Goal: Information Seeking & Learning: Learn about a topic

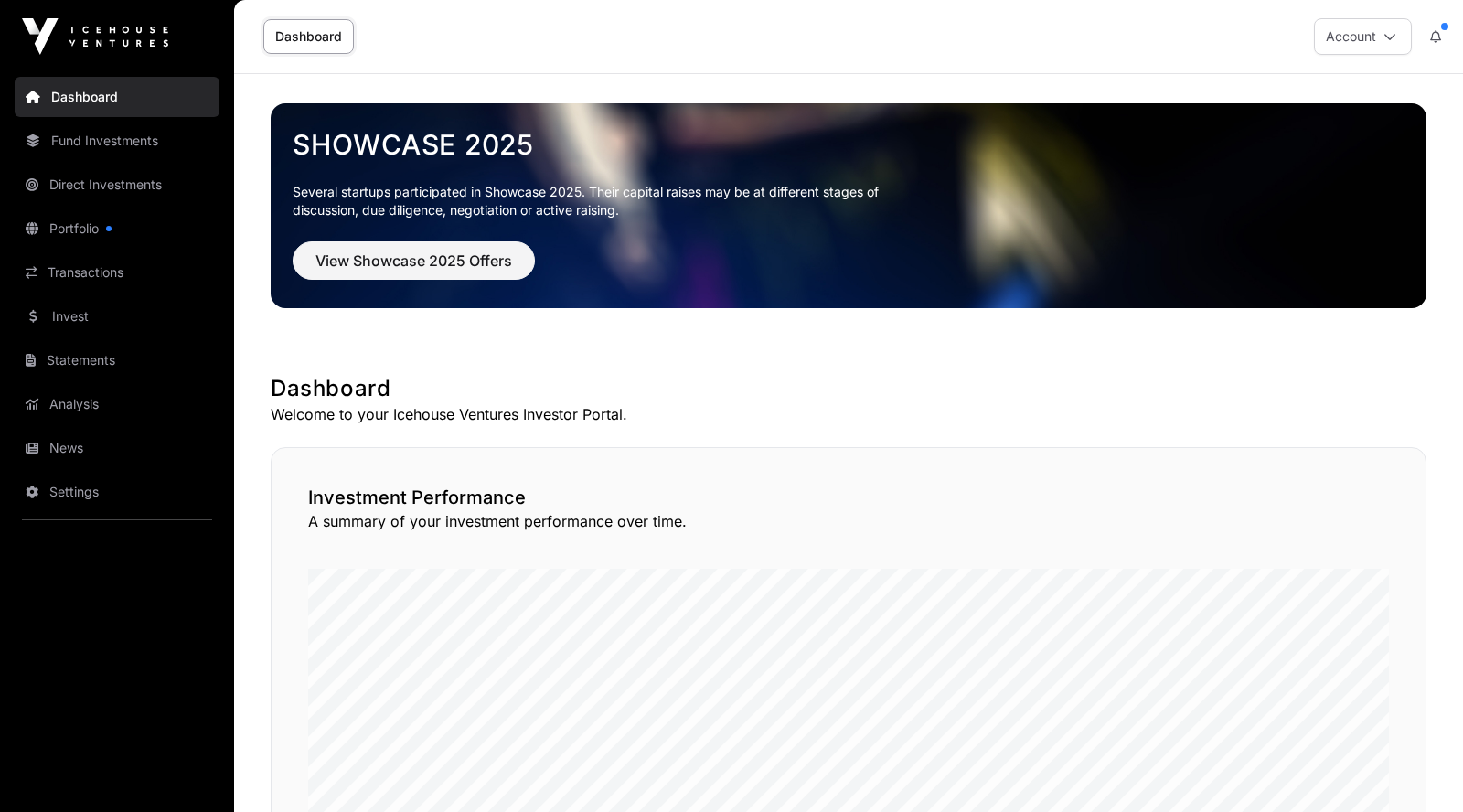
scroll to position [92, 0]
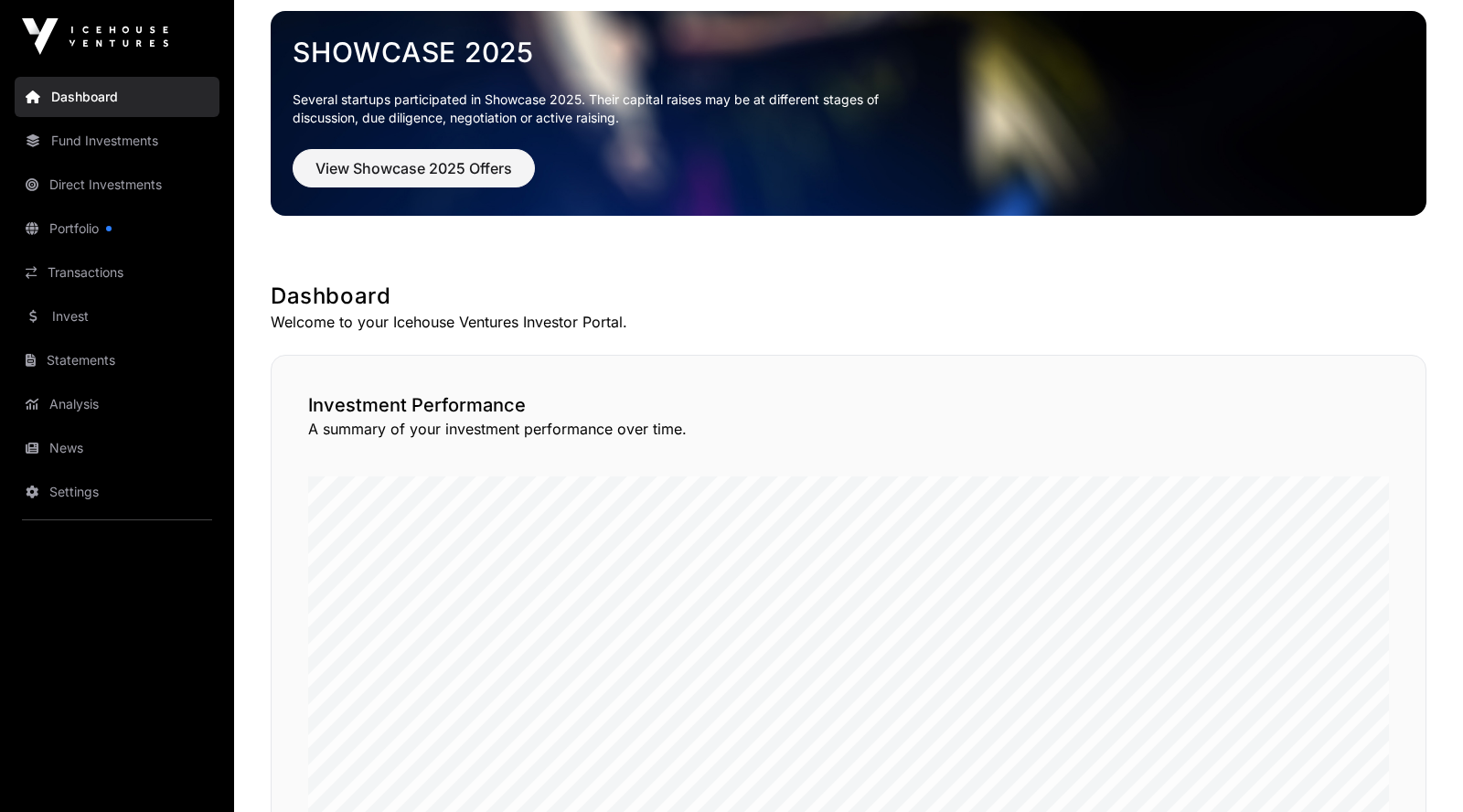
click at [75, 230] on link "Portfolio" at bounding box center [117, 228] width 205 height 40
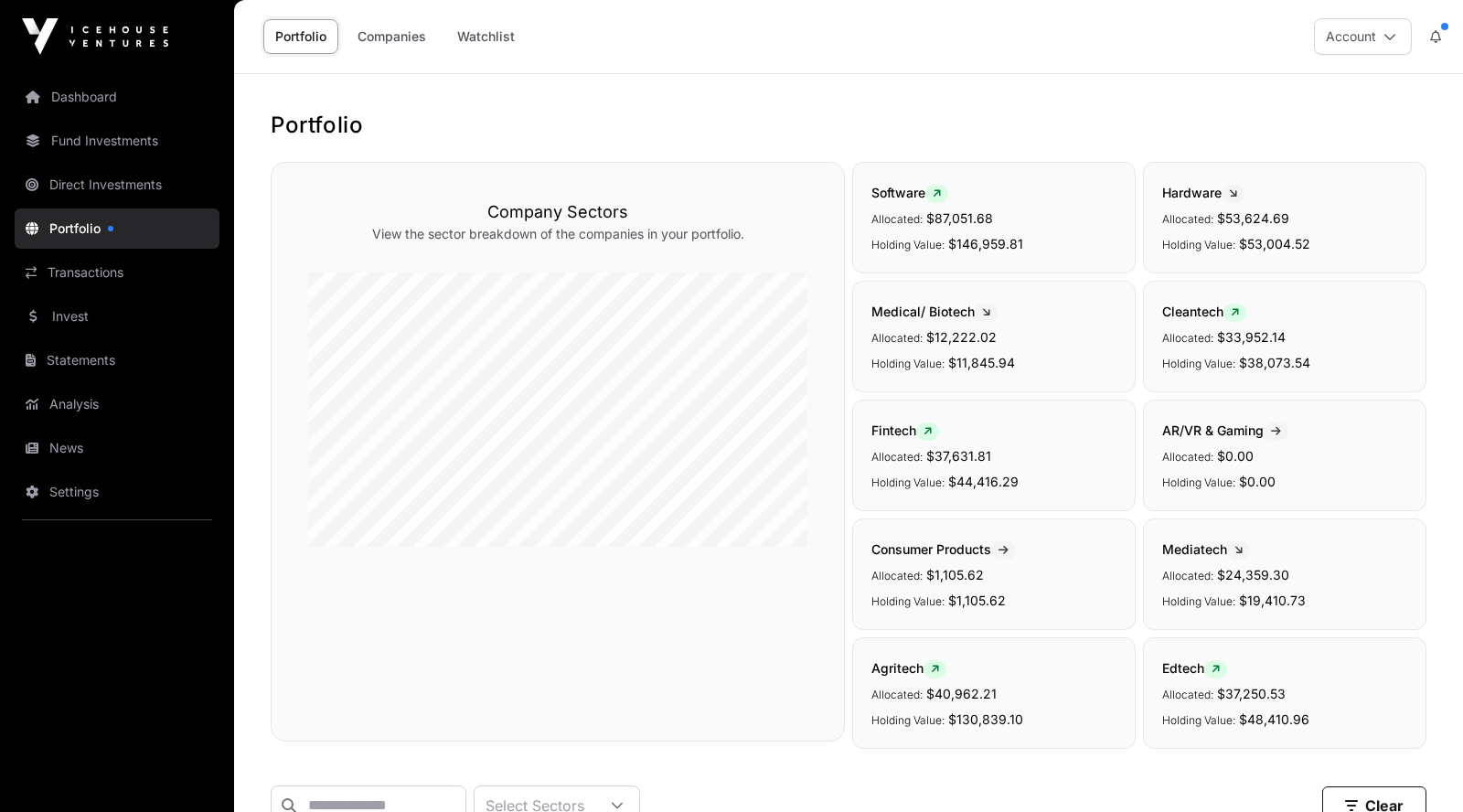
click at [393, 40] on link "Companies" at bounding box center [391, 37] width 92 height 35
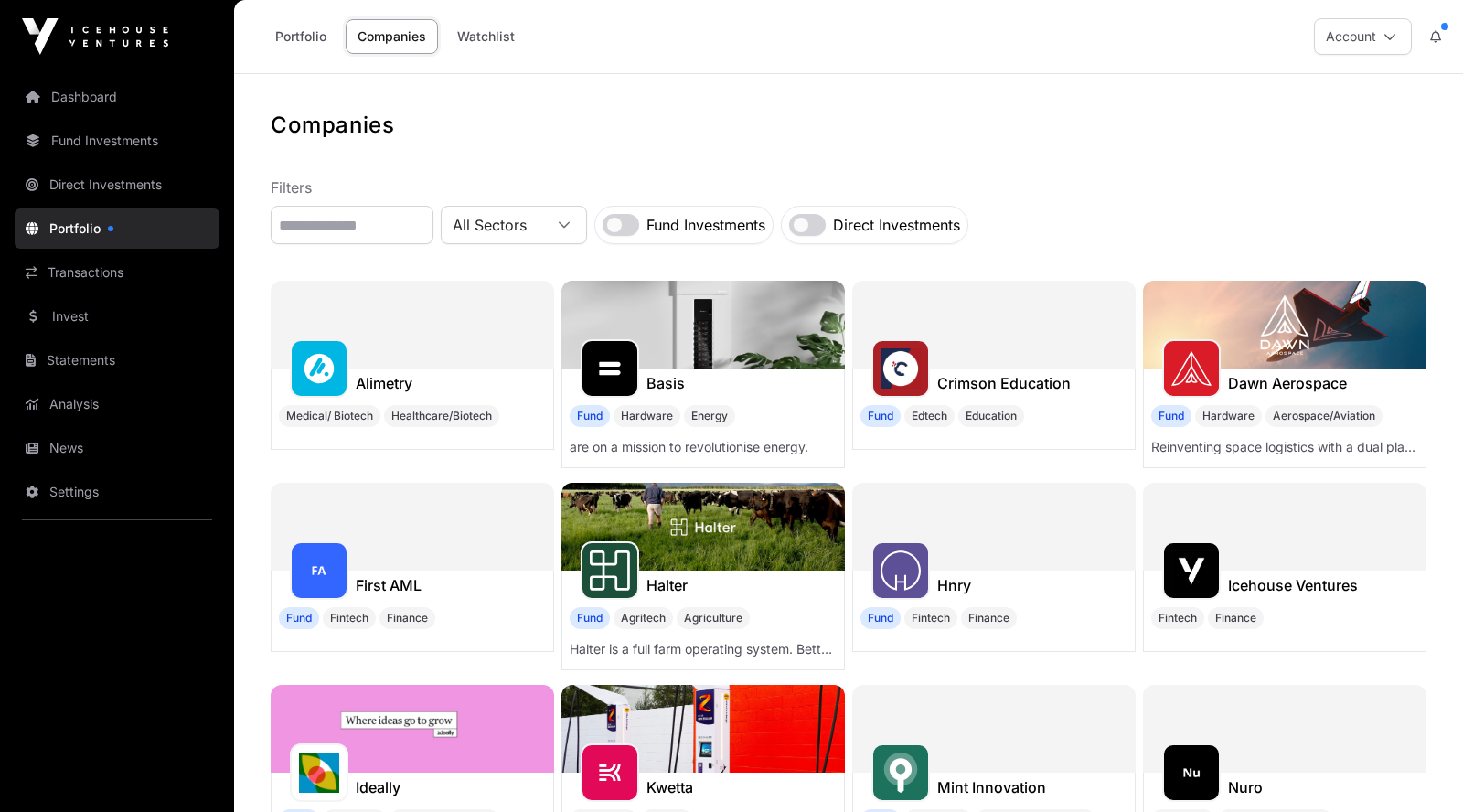
click at [309, 34] on link "Portfolio" at bounding box center [300, 37] width 75 height 35
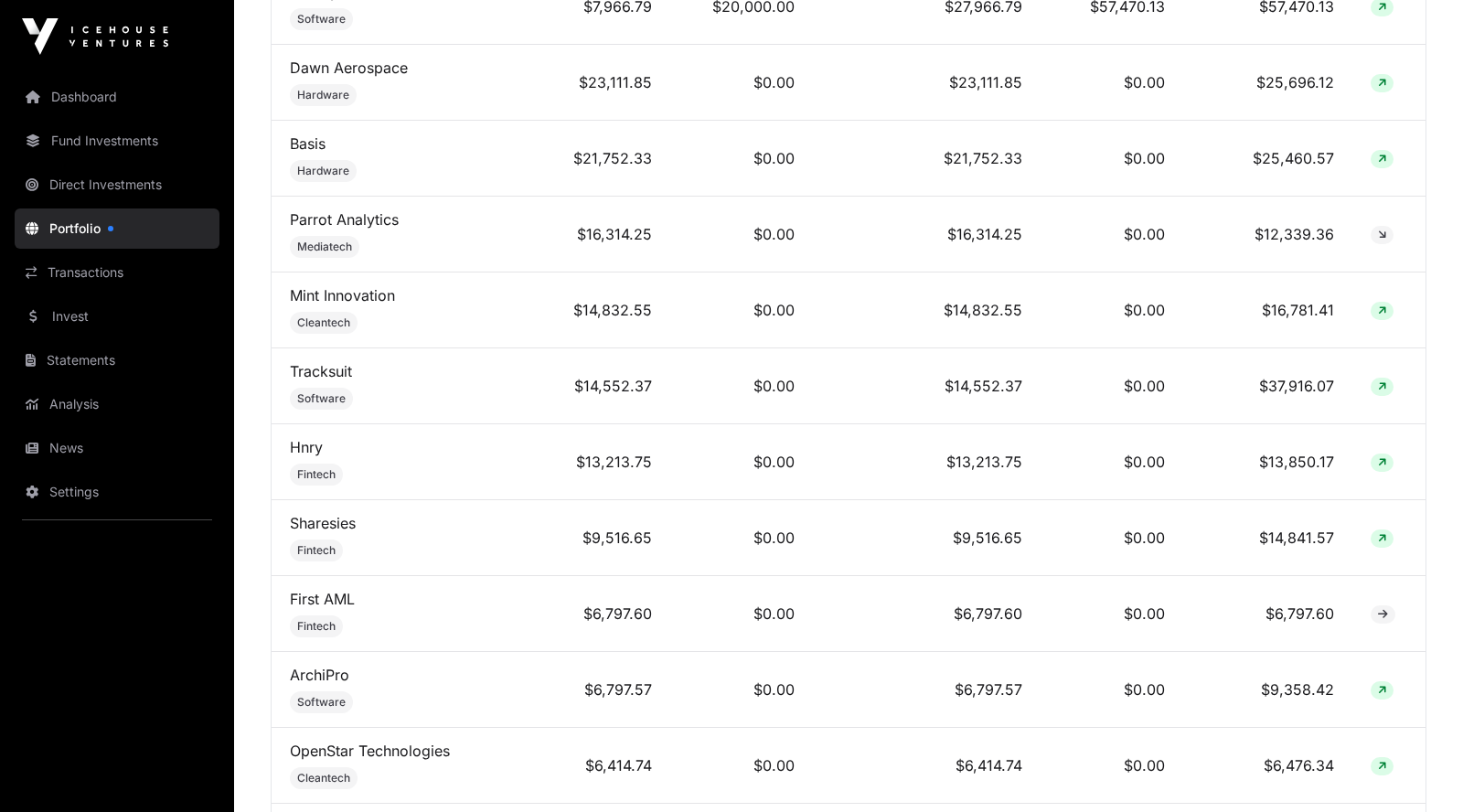
scroll to position [1117, 0]
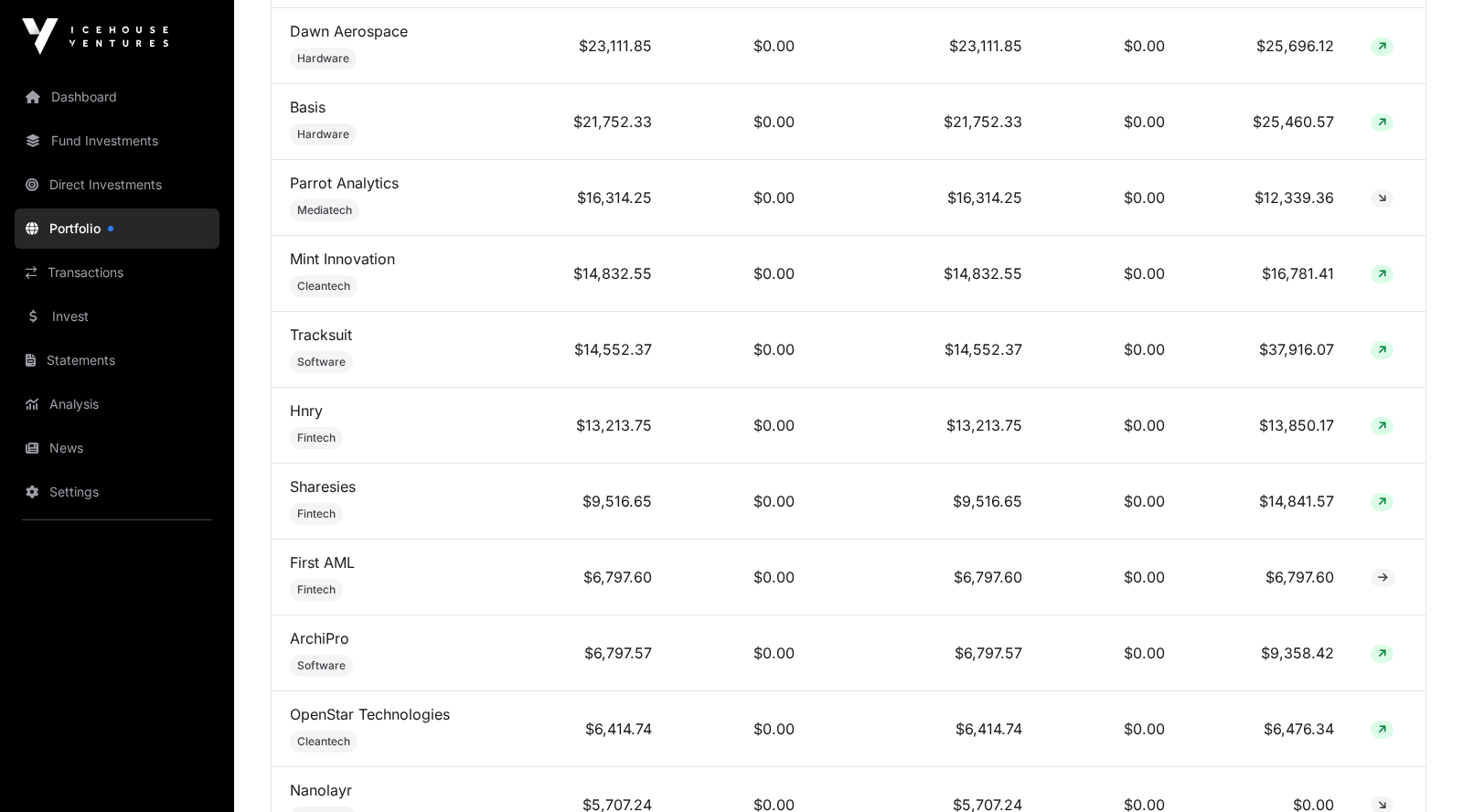
click at [309, 411] on link "Hnry" at bounding box center [306, 410] width 33 height 18
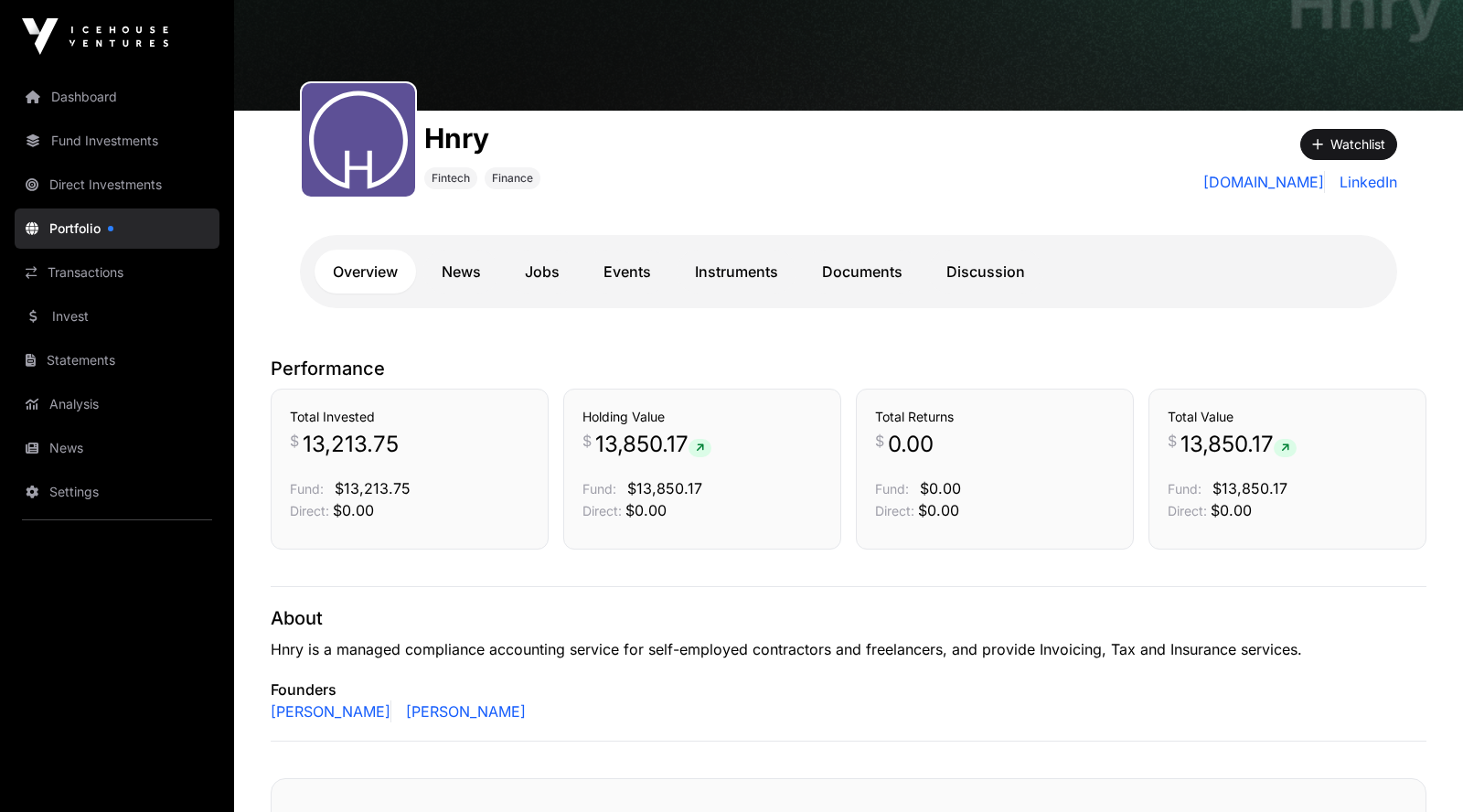
scroll to position [137, 0]
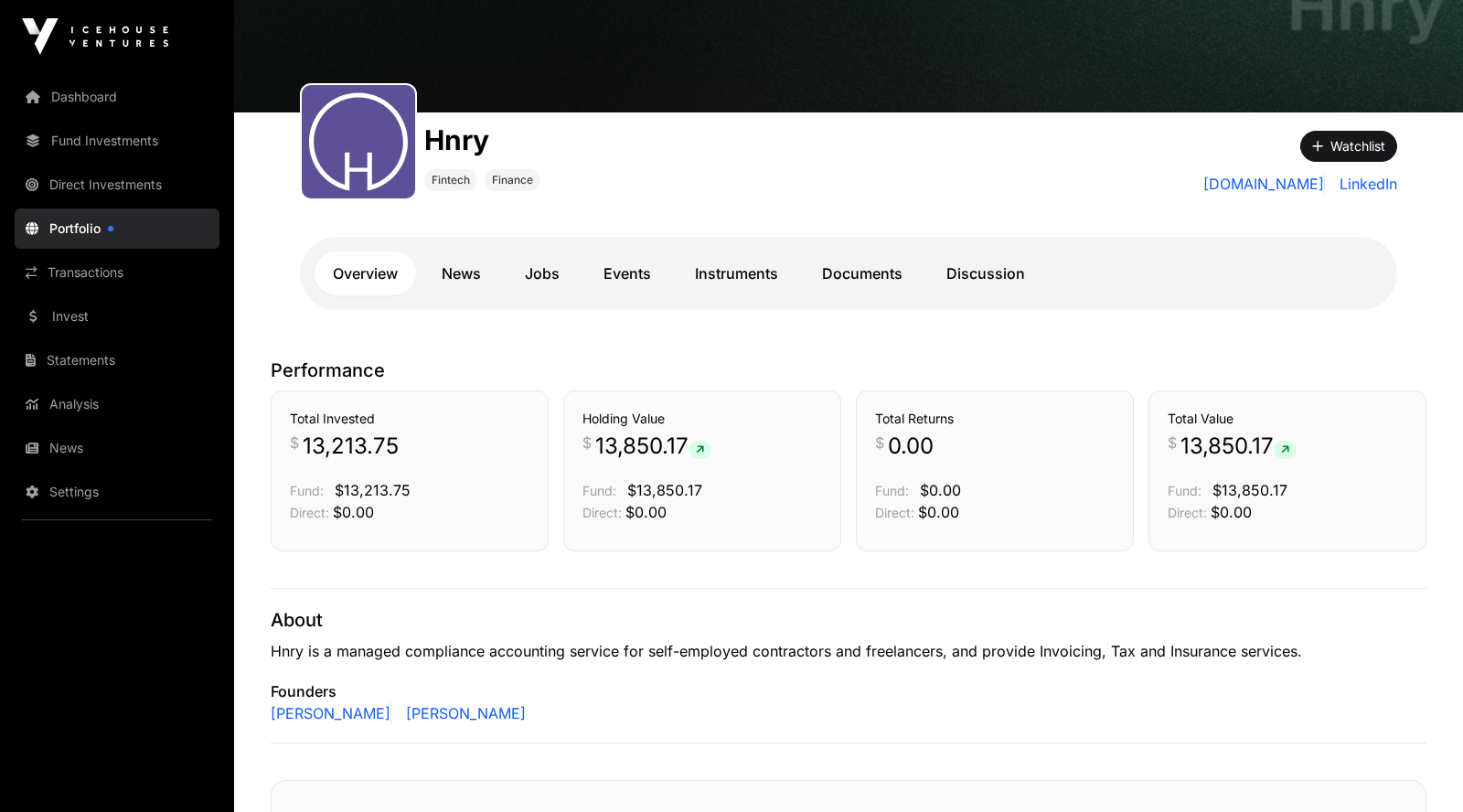
click at [745, 284] on link "Instruments" at bounding box center [736, 273] width 119 height 44
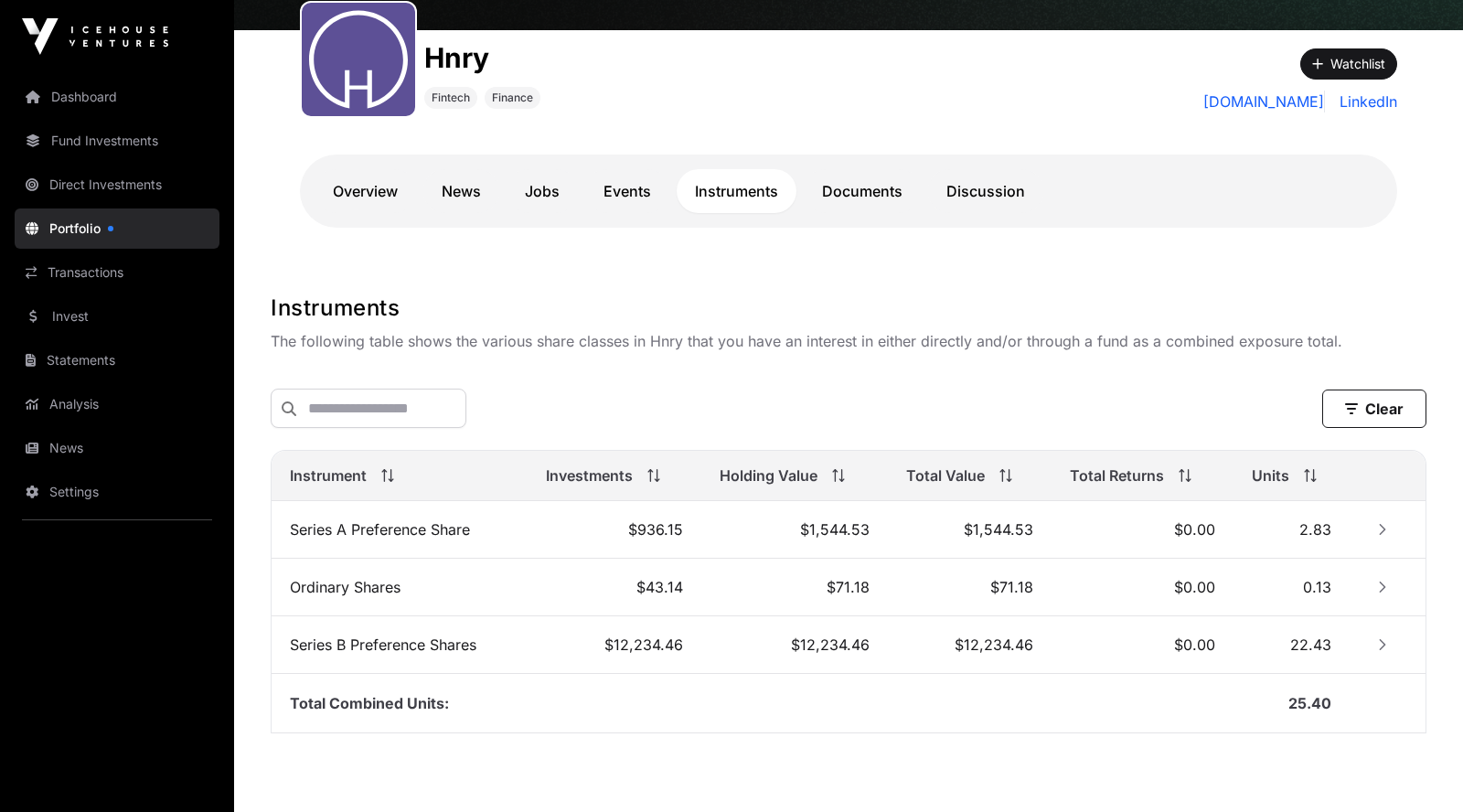
scroll to position [221, 0]
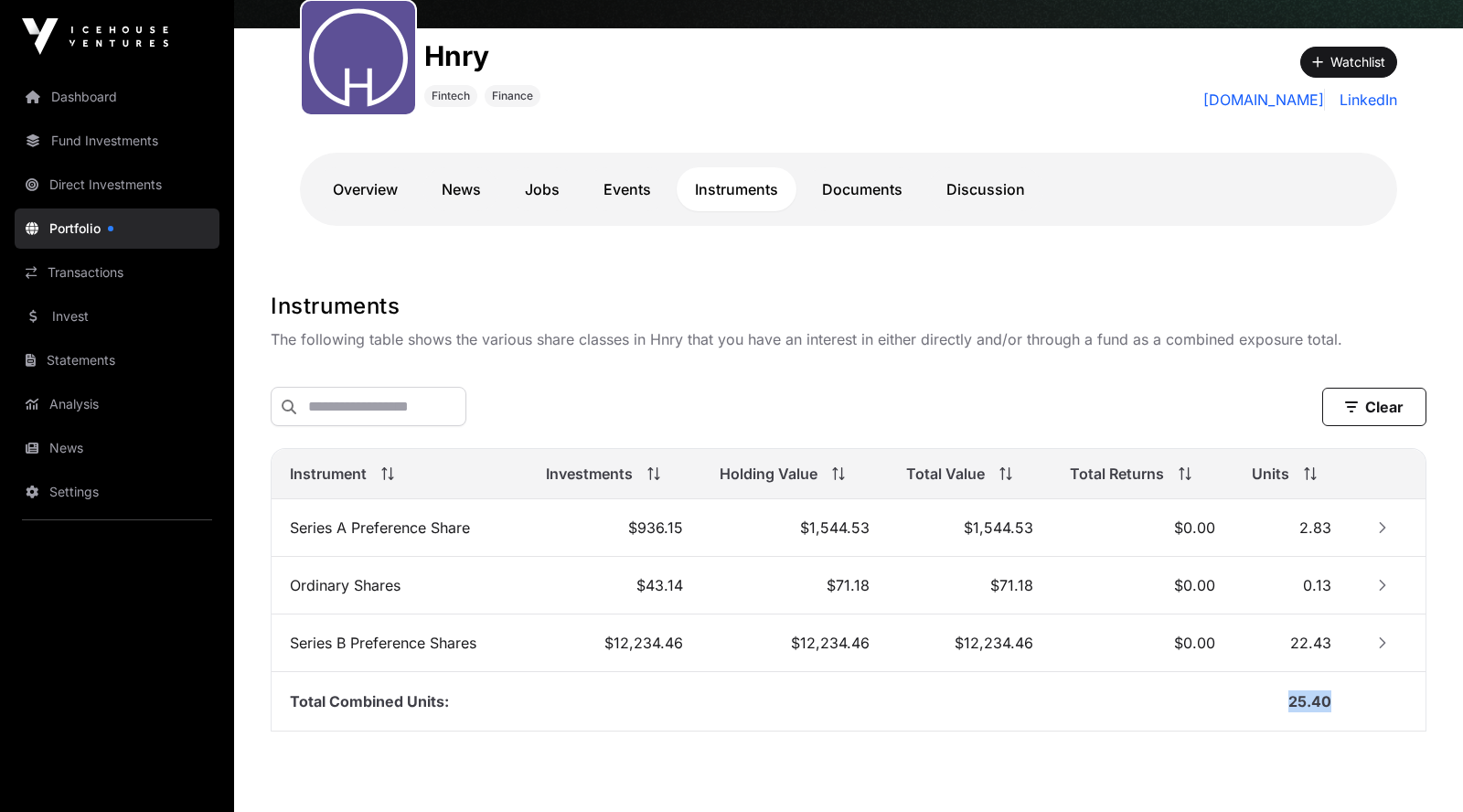
drag, startPoint x: 1331, startPoint y: 709, endPoint x: 1285, endPoint y: 709, distance: 46.0
click at [1285, 709] on td "25.40" at bounding box center [1292, 701] width 117 height 59
click at [877, 195] on link "Documents" at bounding box center [862, 188] width 117 height 44
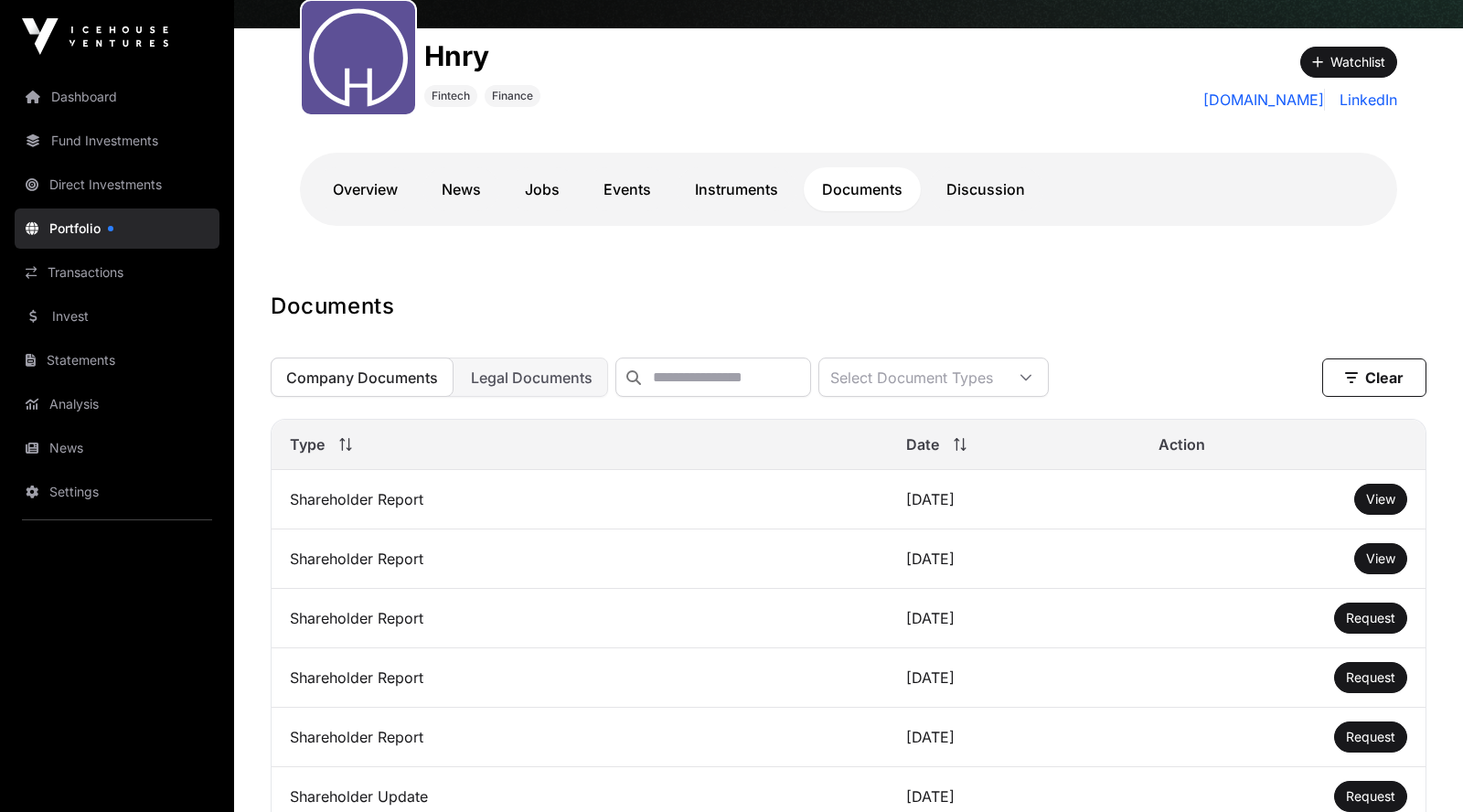
scroll to position [239, 0]
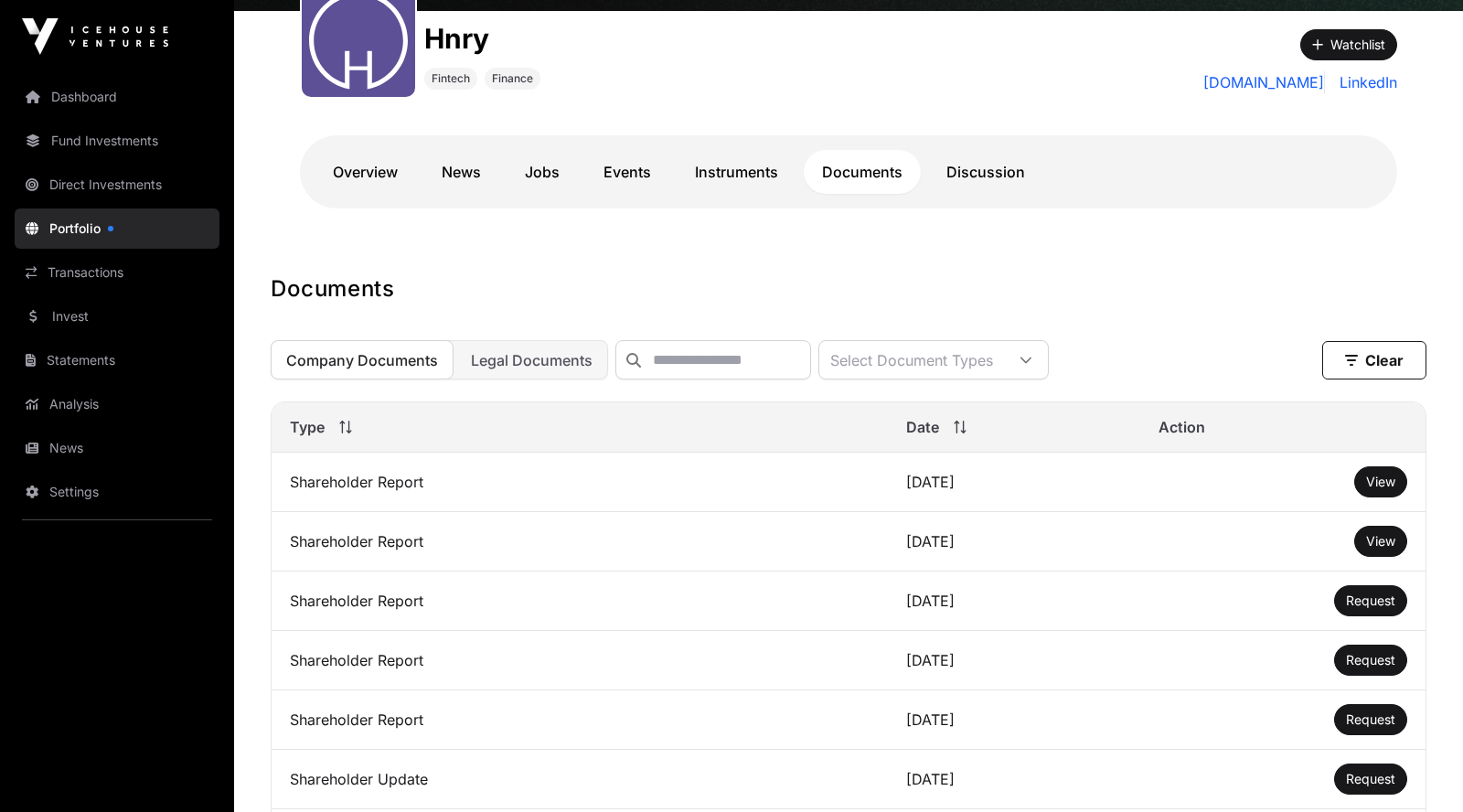
click at [370, 172] on link "Overview" at bounding box center [365, 171] width 101 height 44
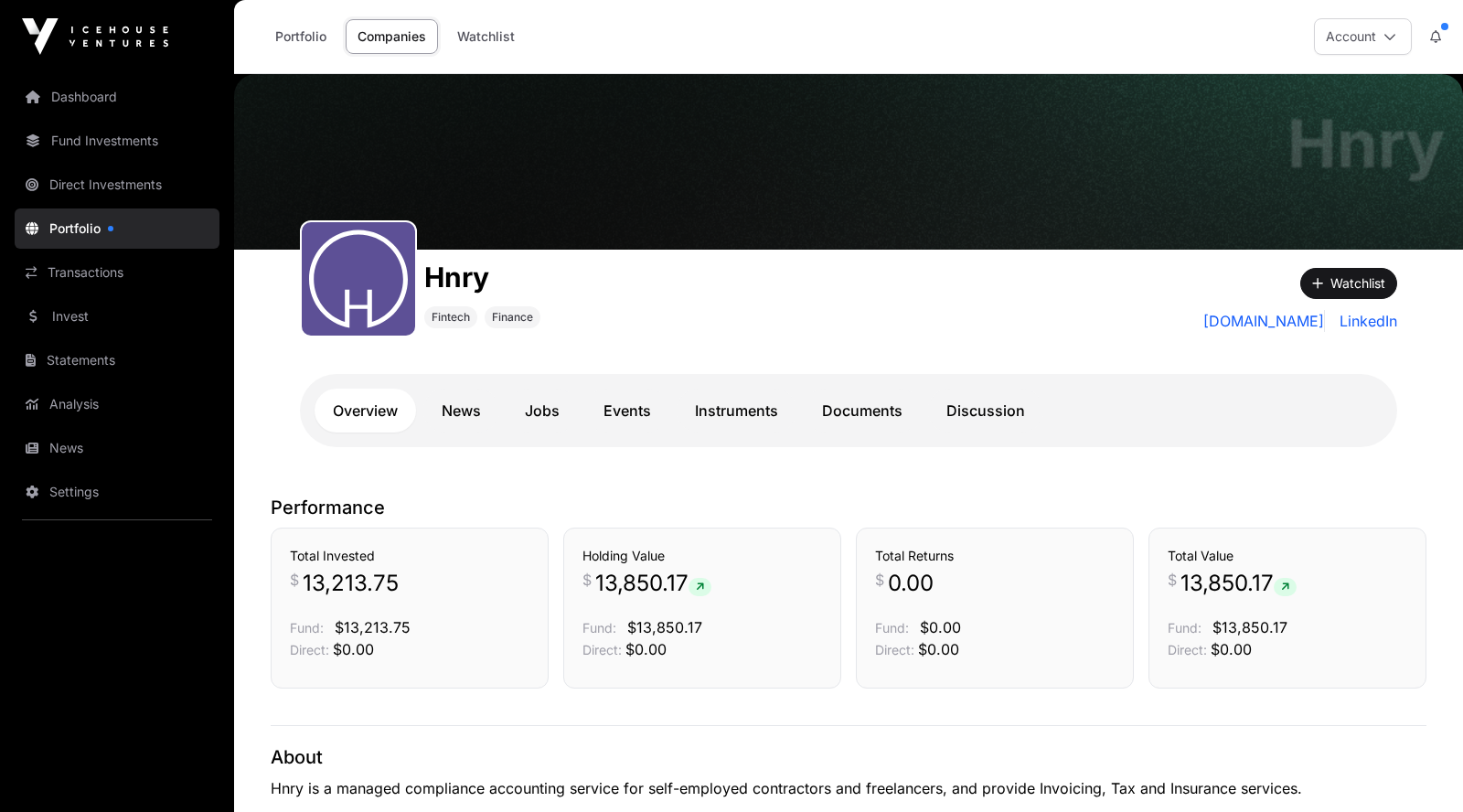
click at [71, 226] on link "Portfolio" at bounding box center [117, 228] width 205 height 40
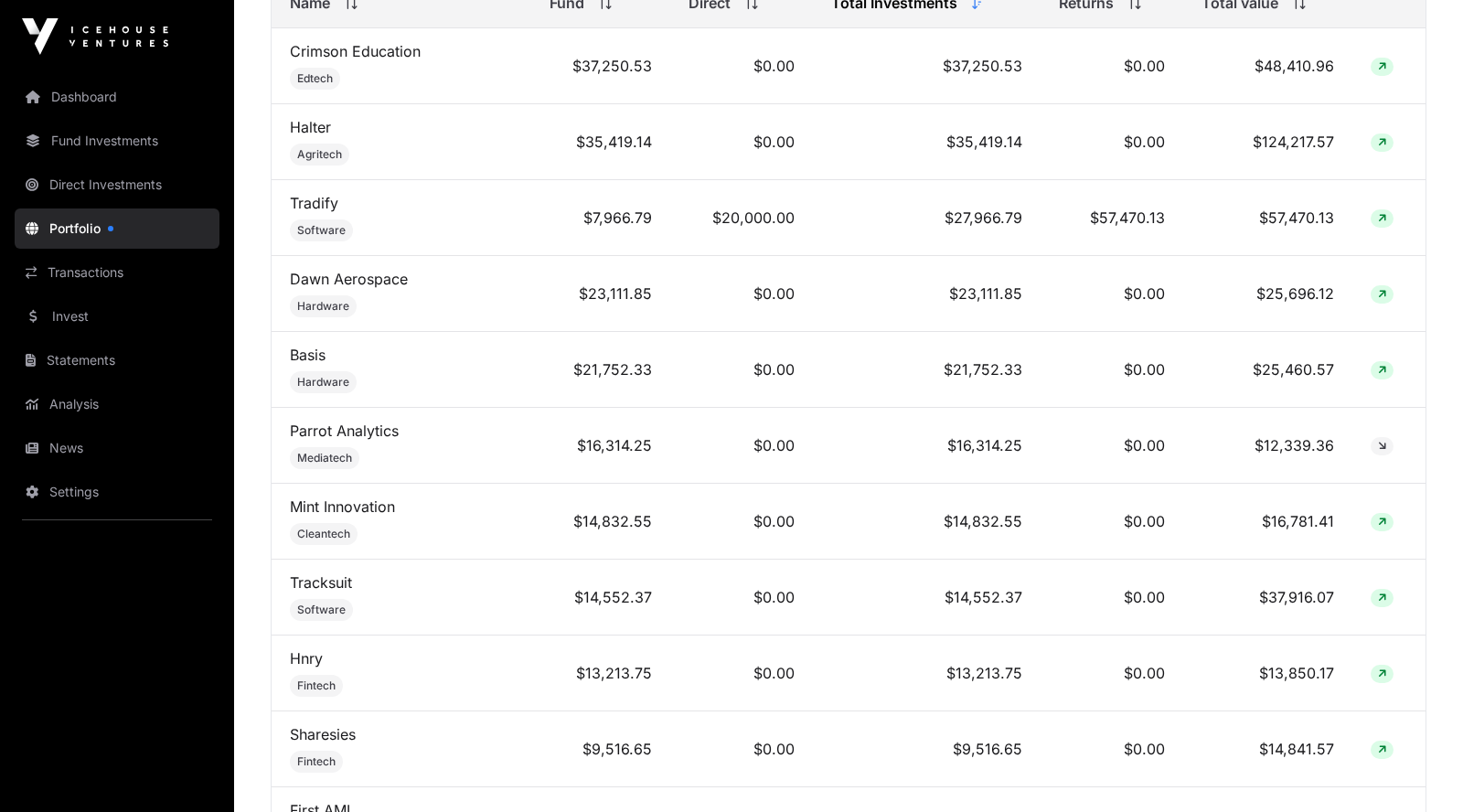
scroll to position [883, 0]
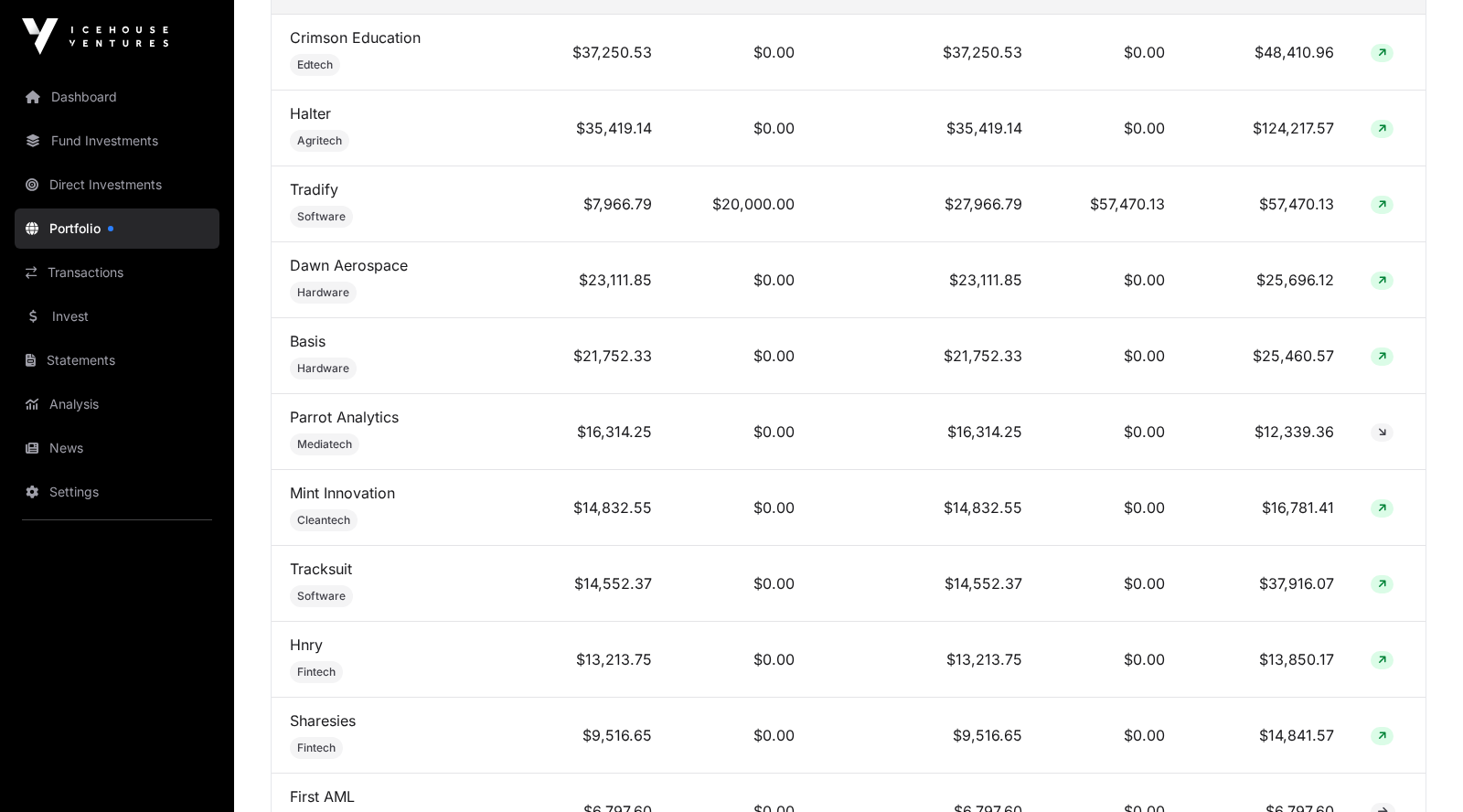
click at [311, 650] on link "Hnry" at bounding box center [306, 644] width 33 height 18
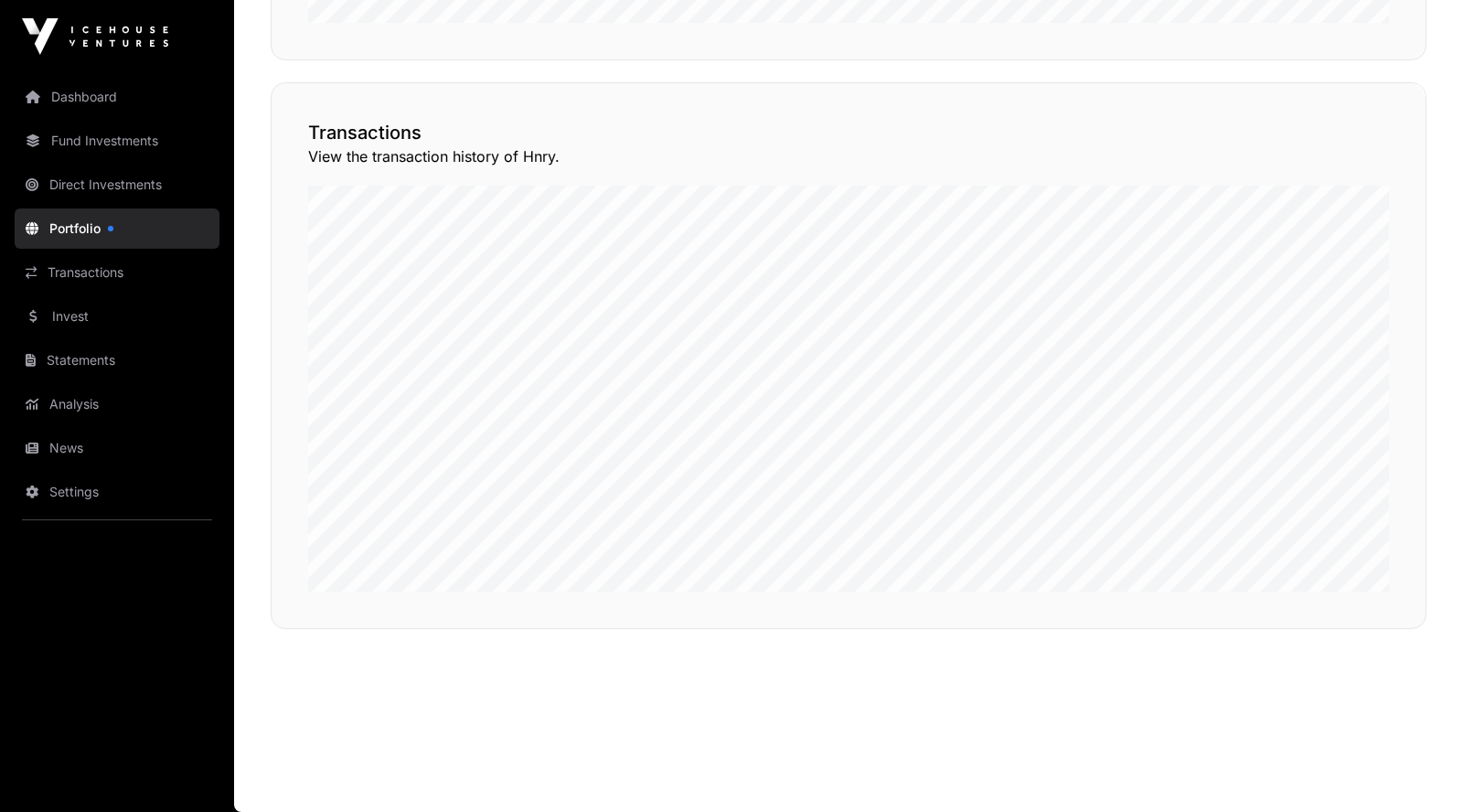
scroll to position [1364, 0]
click at [1350, 66] on button "View Transactions" at bounding box center [1344, 51] width 151 height 31
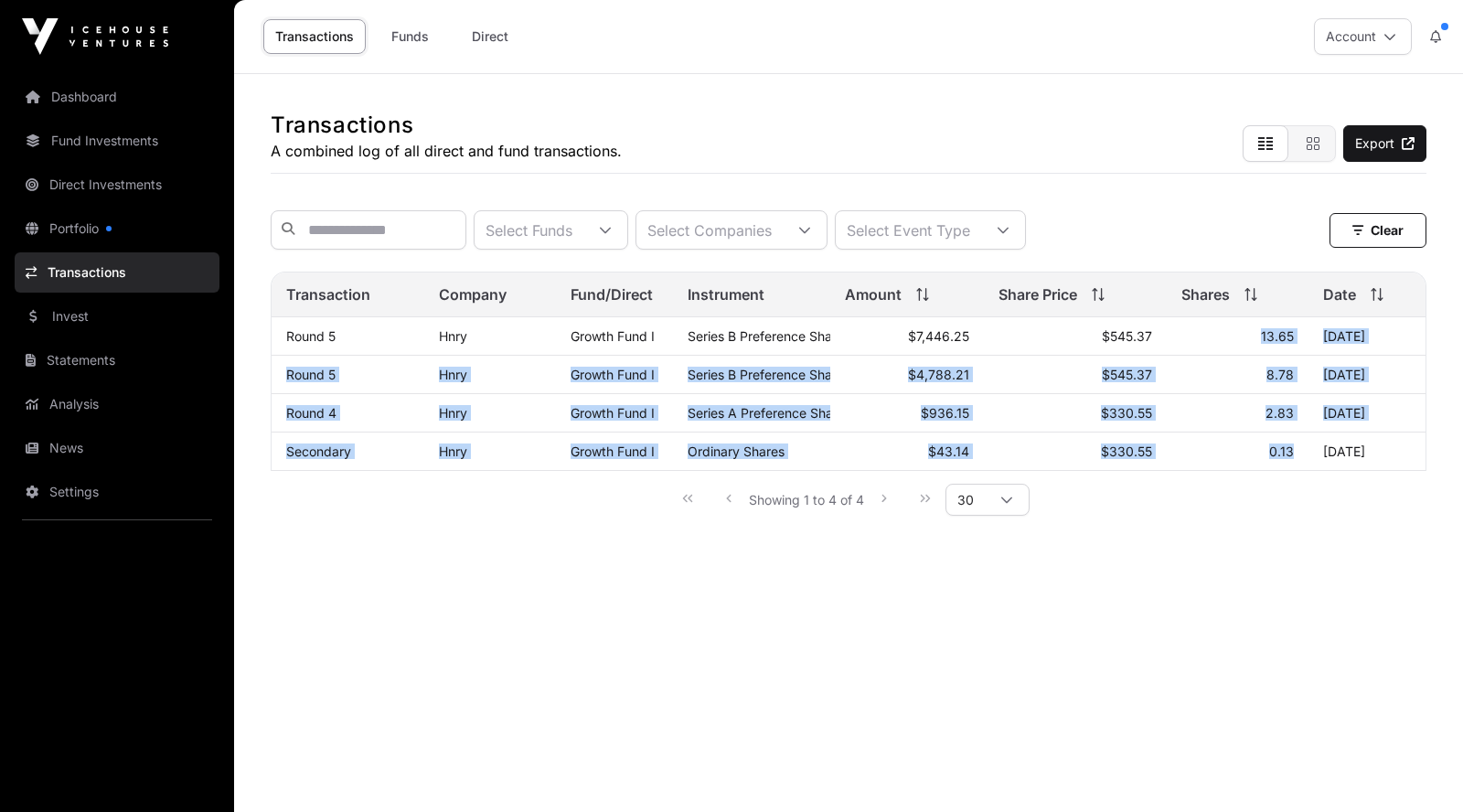
drag, startPoint x: 1295, startPoint y: 457, endPoint x: 1256, endPoint y: 338, distance: 125.2
click at [1256, 338] on tbody "Round 5 Hnry Growth Fund I Series B Preference Shares $7,446.25 $545.37 13.65 […" at bounding box center [849, 394] width 1154 height 153
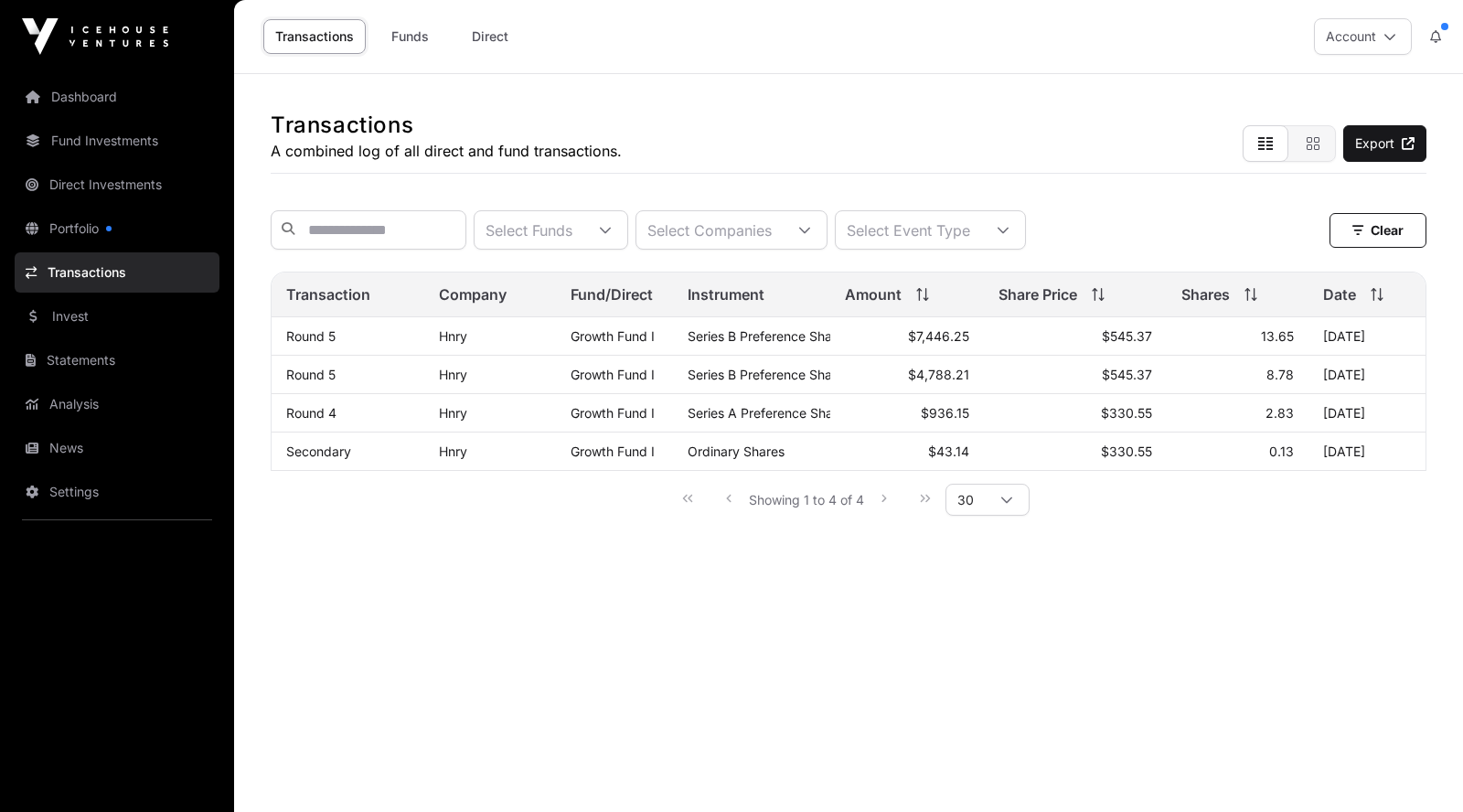
click at [1259, 491] on div "Showing 1 to 4 of 4 30" at bounding box center [849, 498] width 1156 height 55
click at [80, 224] on link "Portfolio" at bounding box center [117, 228] width 205 height 40
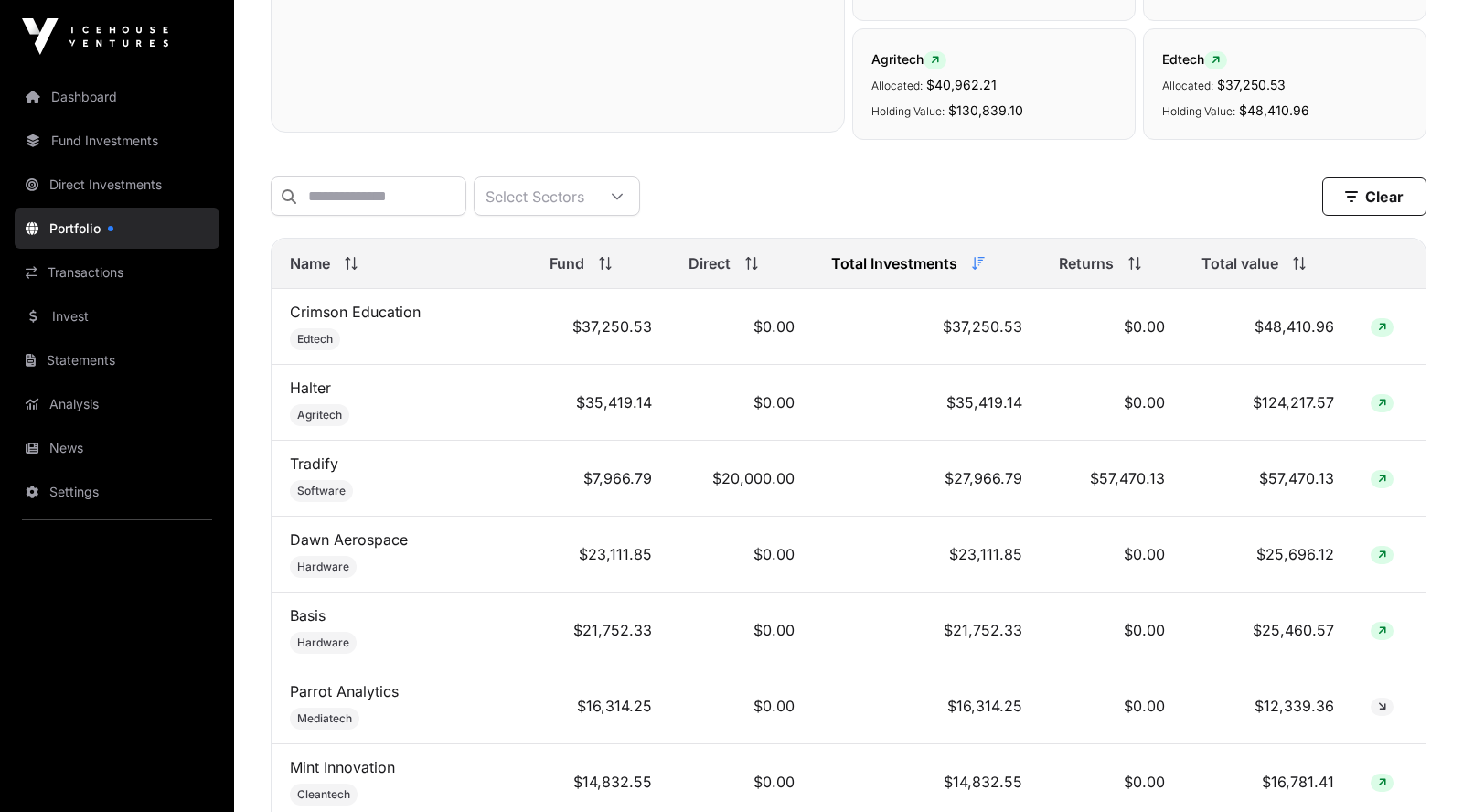
scroll to position [625, 0]
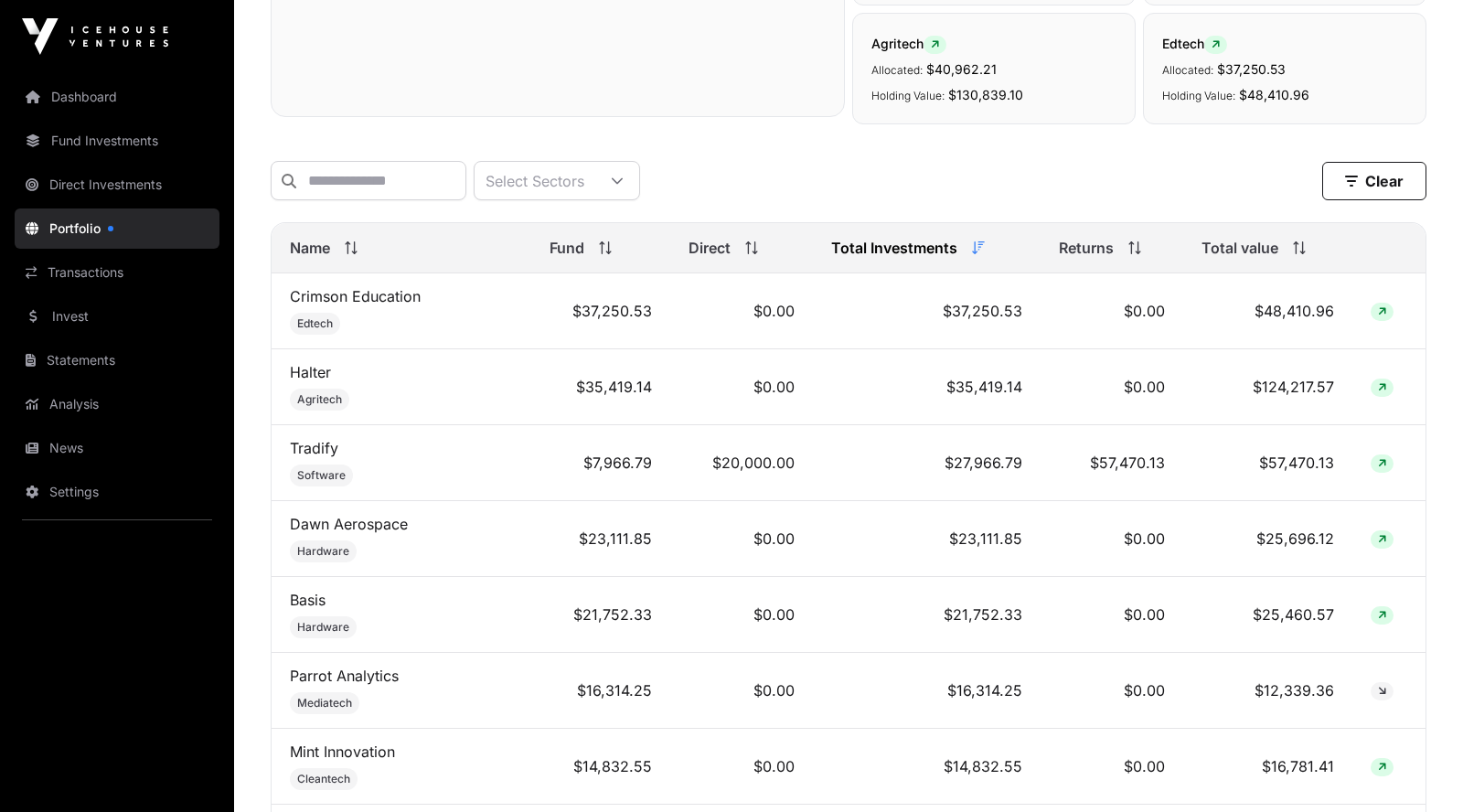
click at [1242, 258] on span "Total value" at bounding box center [1240, 248] width 77 height 22
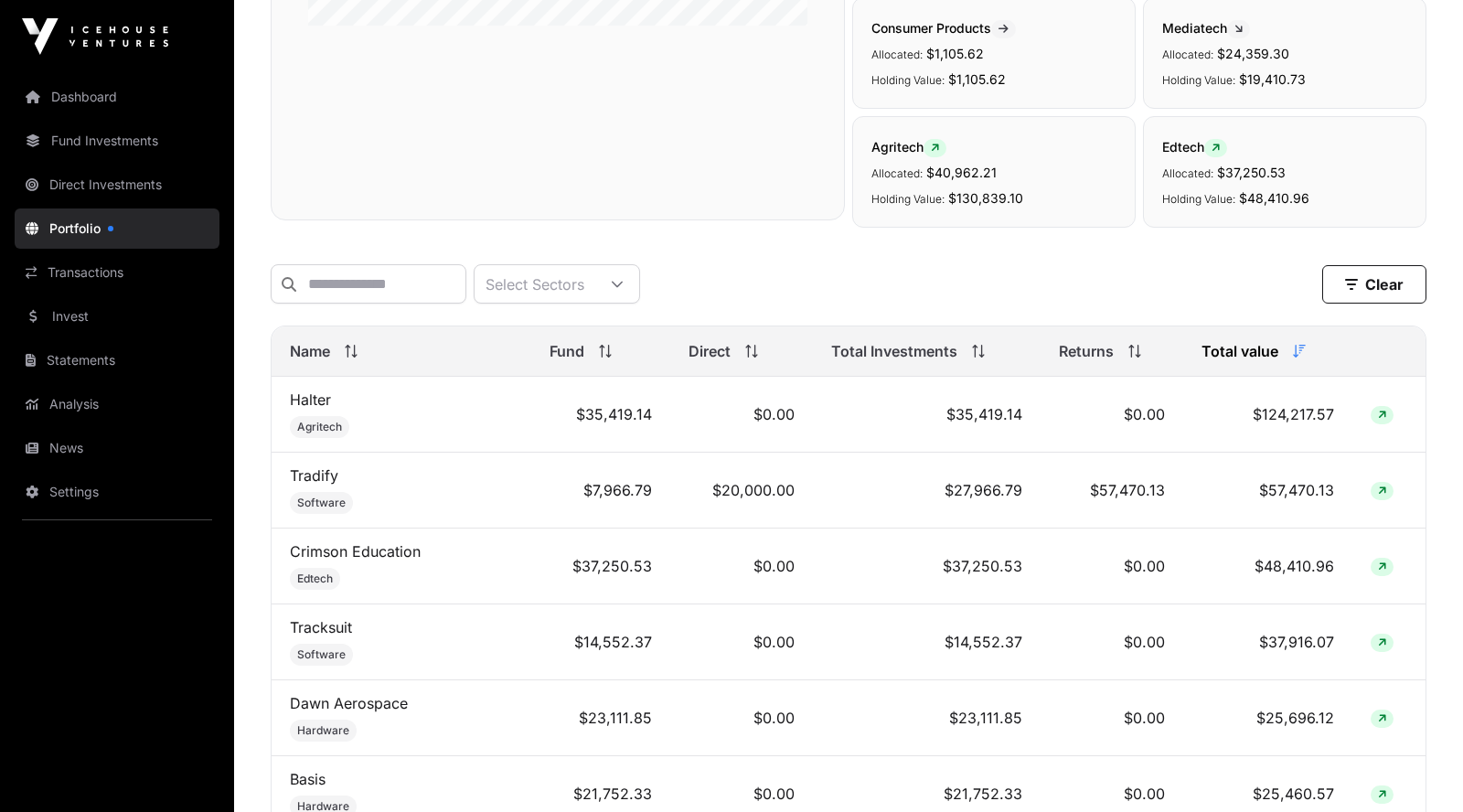
scroll to position [507, 0]
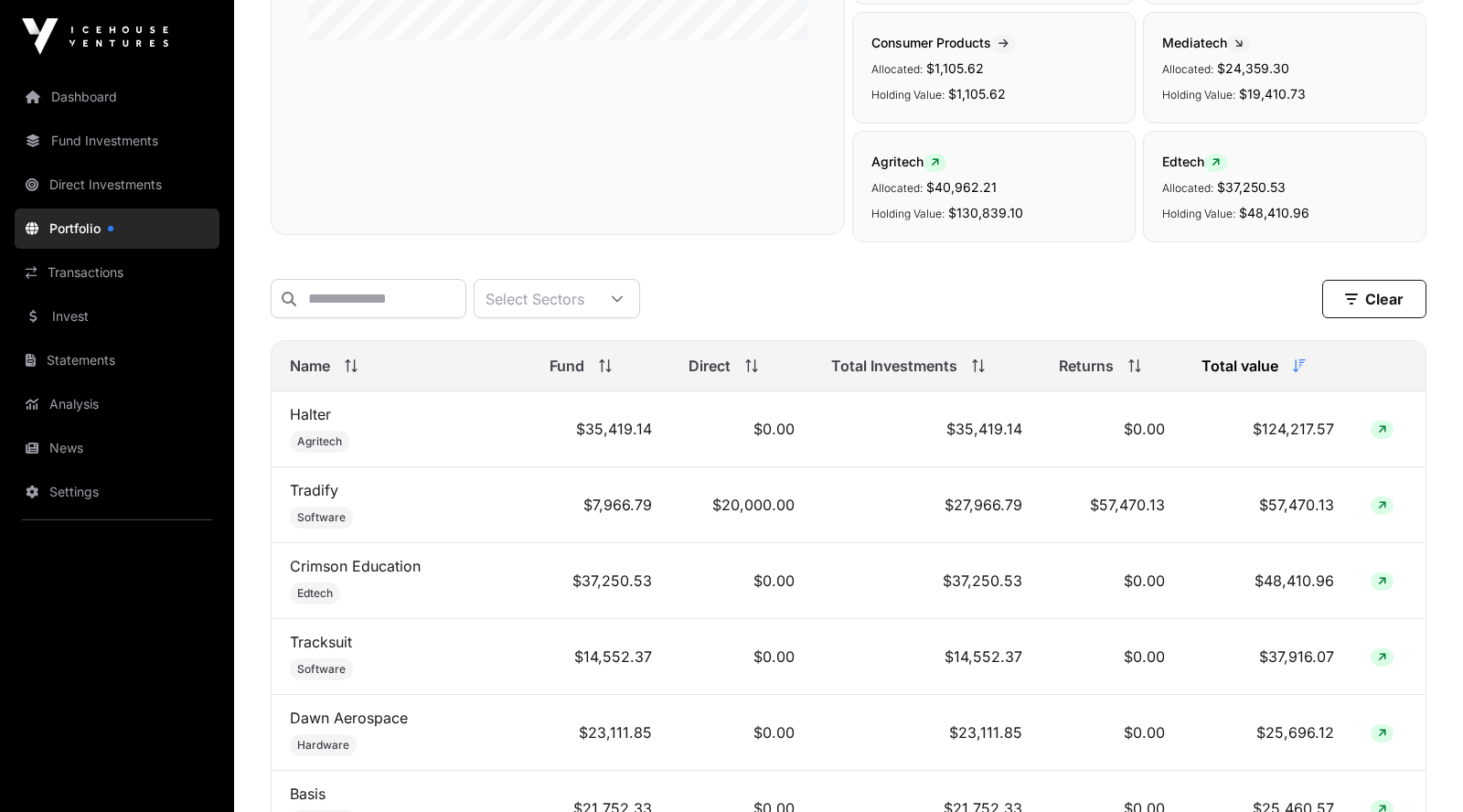
click at [94, 88] on link "Dashboard" at bounding box center [117, 96] width 205 height 40
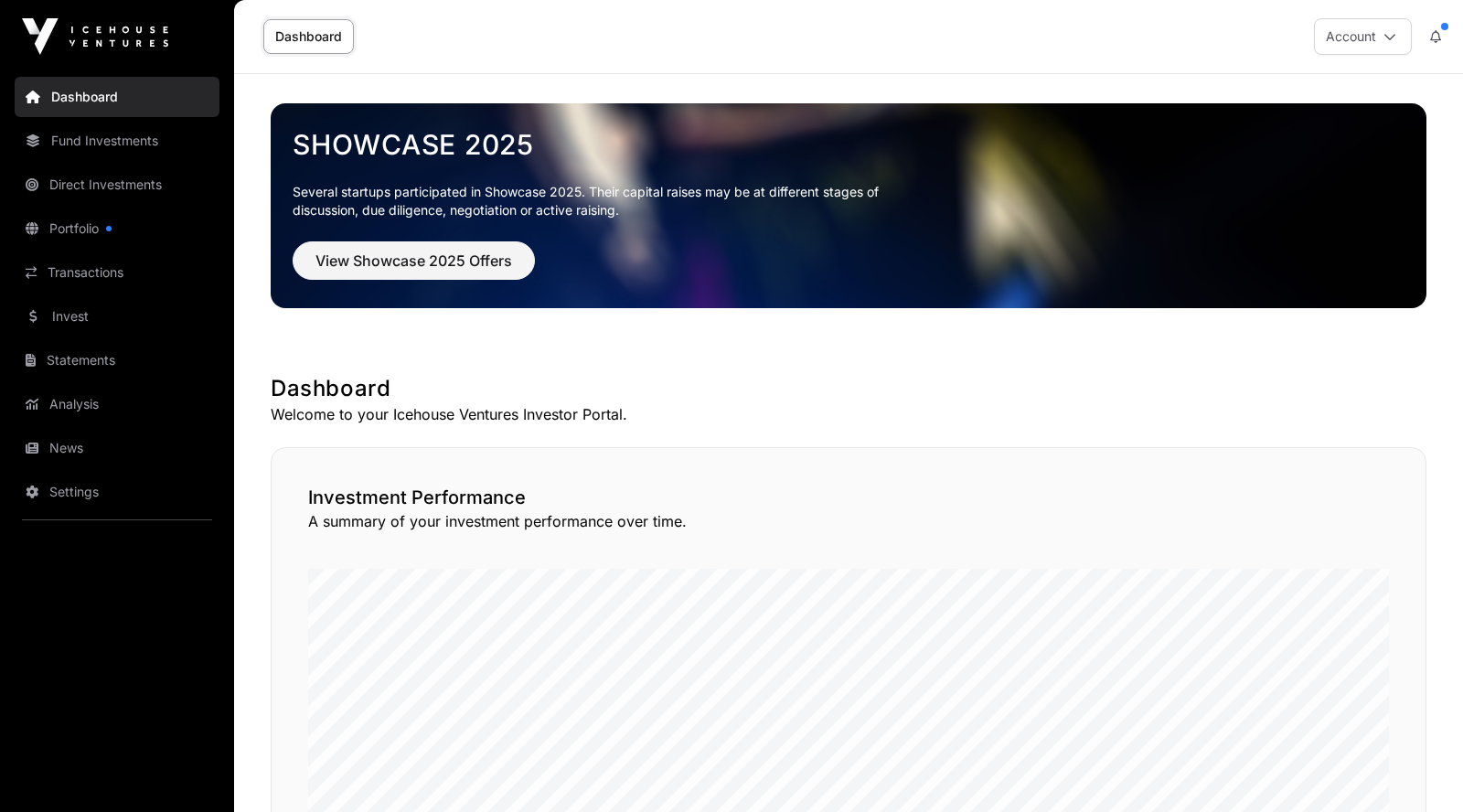
click at [107, 97] on link "Dashboard" at bounding box center [117, 96] width 205 height 40
